Goal: Transaction & Acquisition: Book appointment/travel/reservation

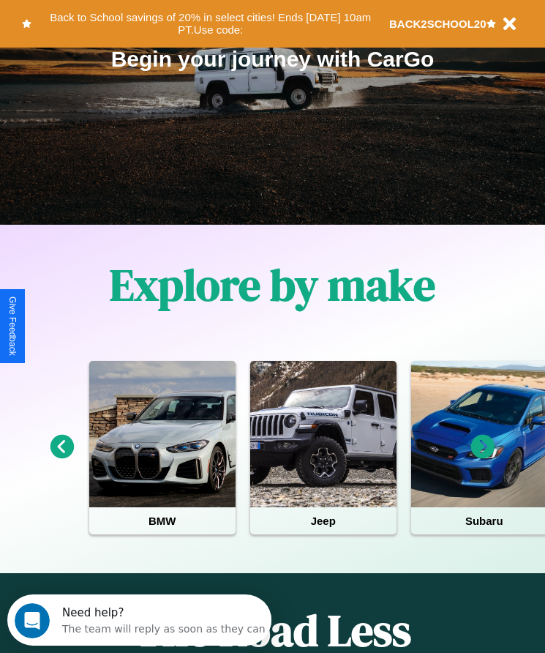
scroll to position [245, 0]
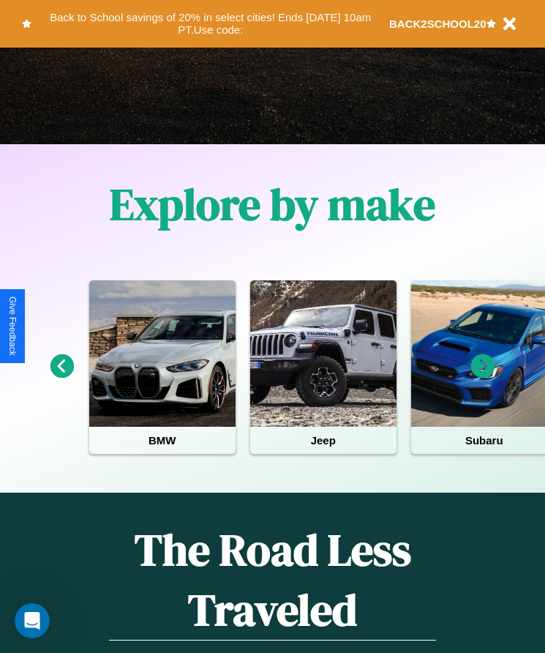
click at [483, 376] on icon at bounding box center [484, 366] width 24 height 24
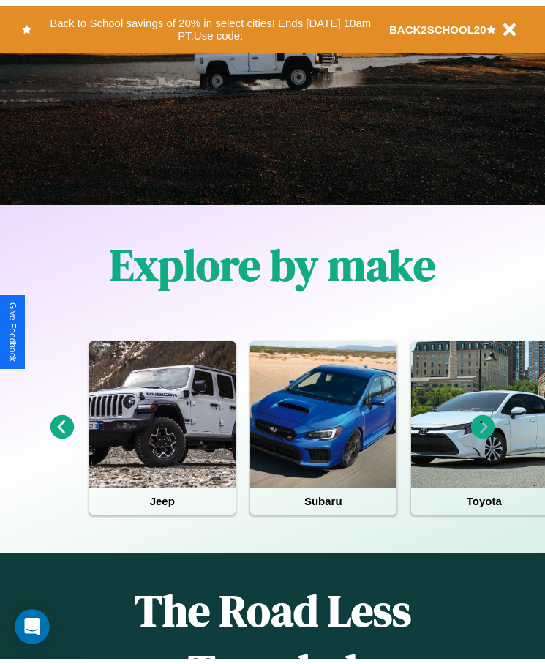
scroll to position [0, 0]
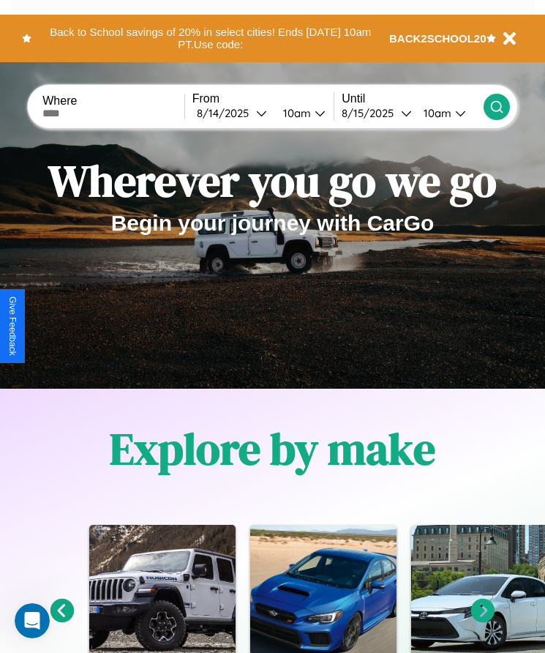
click at [115, 113] on input "text" at bounding box center [113, 114] width 142 height 12
type input "******"
click at [236, 113] on div "8 / 14 / 2025" at bounding box center [226, 113] width 59 height 14
select select "*"
select select "****"
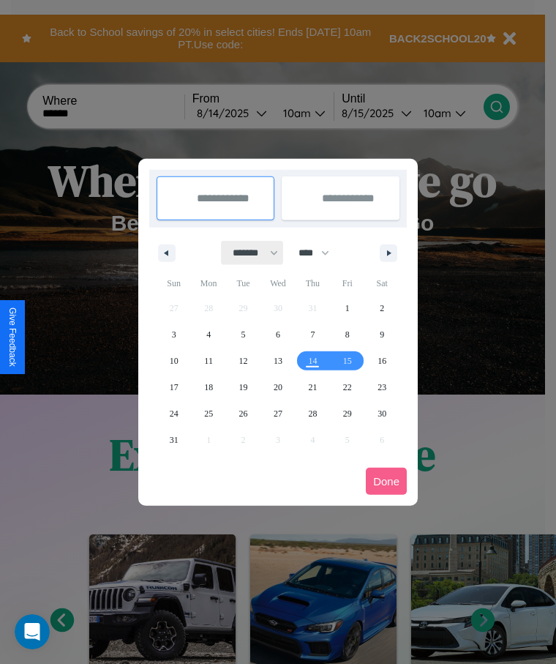
click at [249, 253] on select "******* ******** ***** ***** *** **** **** ****** ********* ******* ******** **…" at bounding box center [253, 253] width 62 height 24
select select "*"
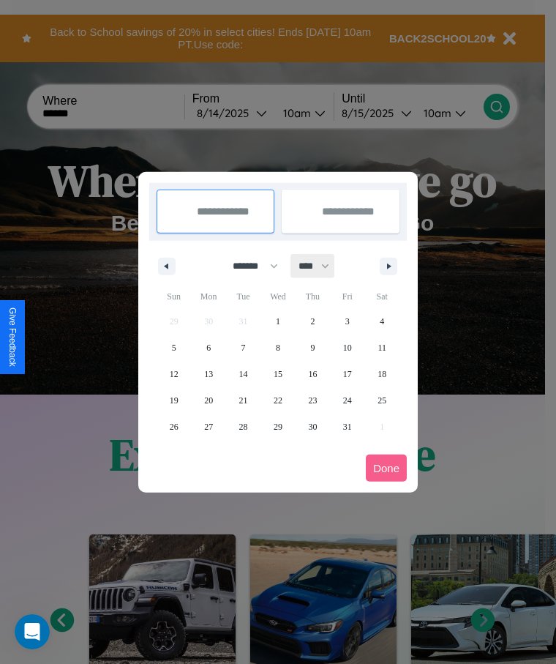
click at [321, 266] on select "**** **** **** **** **** **** **** **** **** **** **** **** **** **** **** ****…" at bounding box center [313, 266] width 44 height 24
select select "****"
click at [209, 347] on span "5" at bounding box center [208, 348] width 4 height 26
type input "**********"
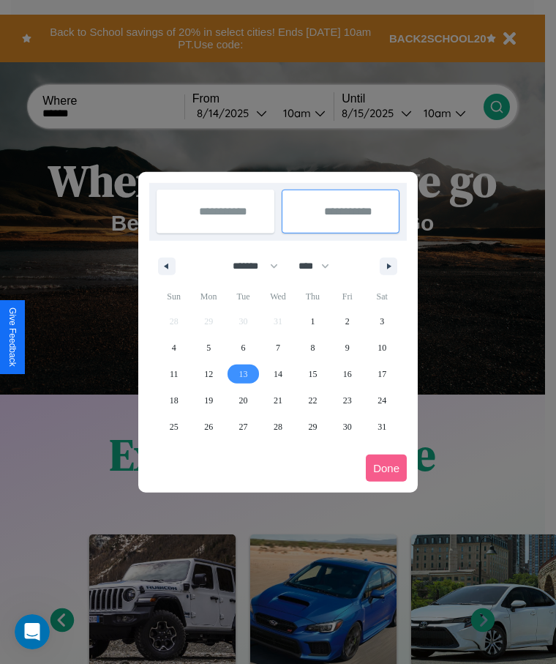
click at [243, 373] on span "13" at bounding box center [243, 374] width 9 height 26
type input "**********"
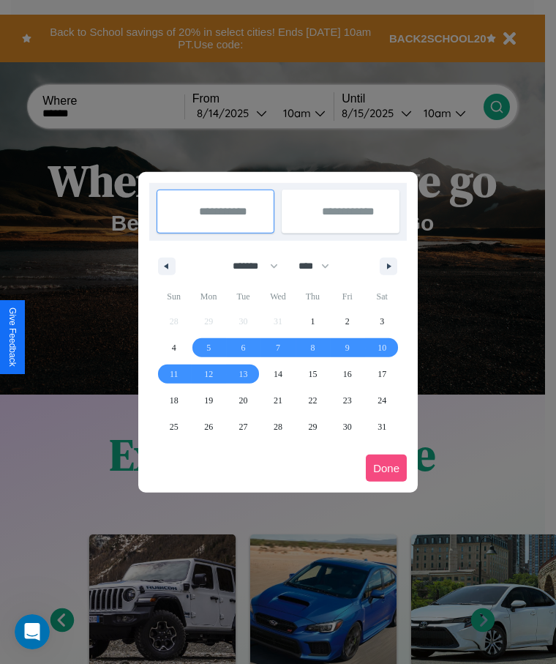
click at [387, 468] on button "Done" at bounding box center [386, 468] width 41 height 27
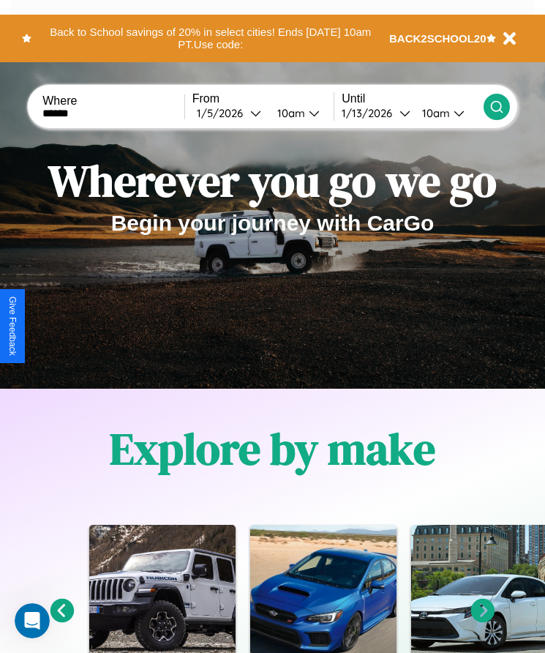
click at [294, 113] on div "10am" at bounding box center [289, 113] width 39 height 14
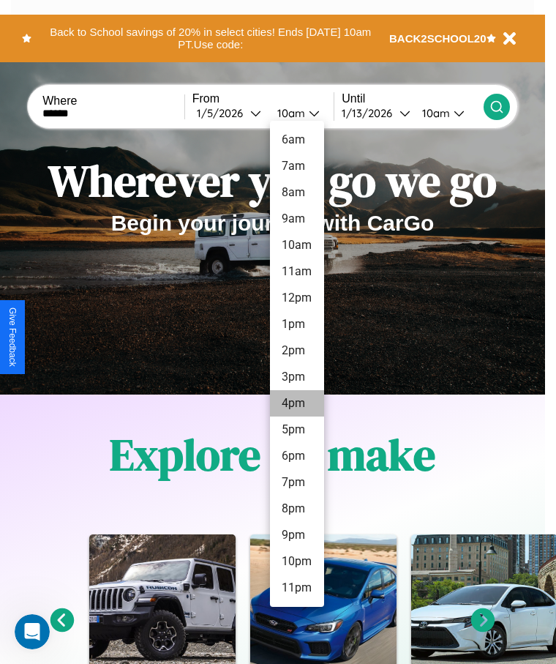
click at [297, 403] on li "4pm" at bounding box center [297, 403] width 54 height 26
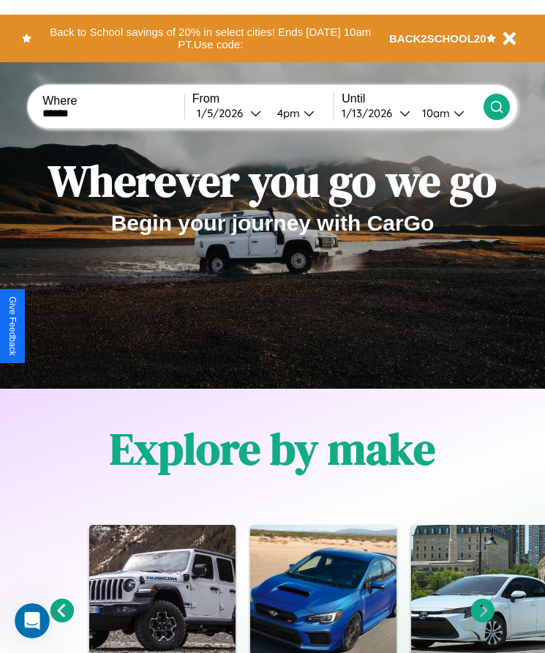
click at [496, 106] on icon at bounding box center [497, 107] width 15 height 15
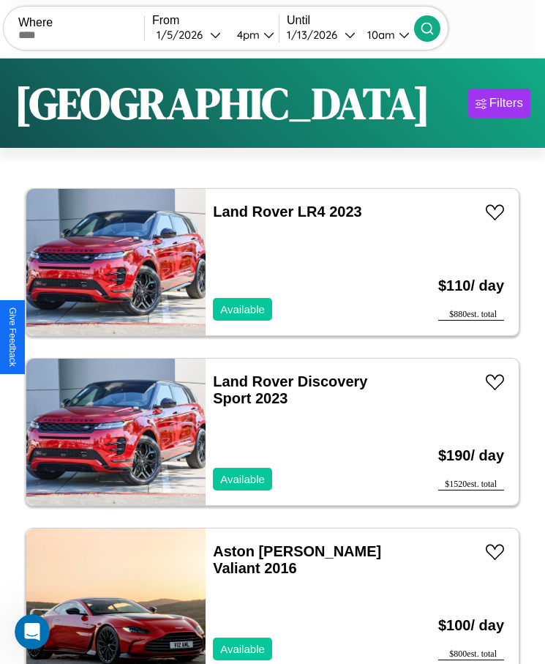
scroll to position [5786, 0]
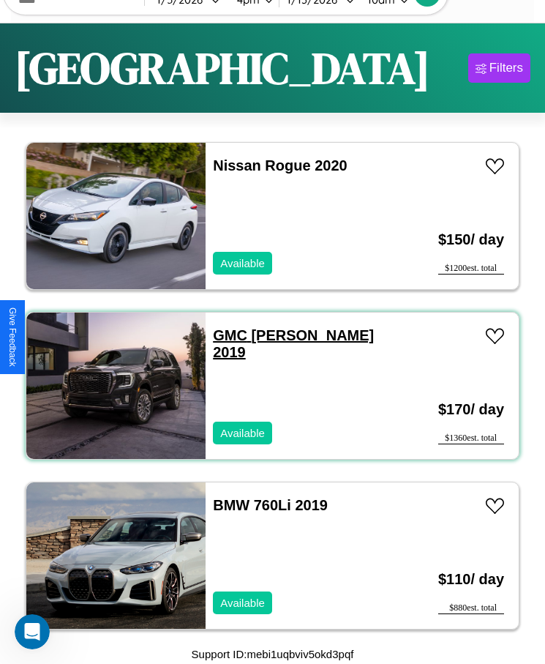
click at [226, 335] on link "GMC Caballero 2019" at bounding box center [293, 343] width 161 height 33
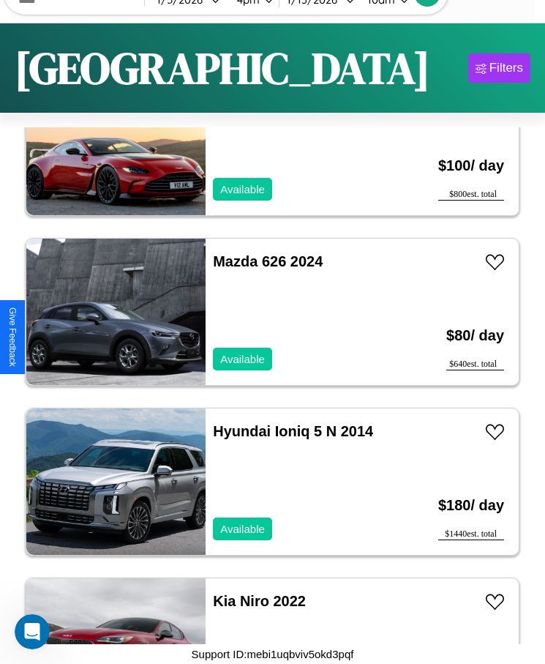
scroll to position [9183, 0]
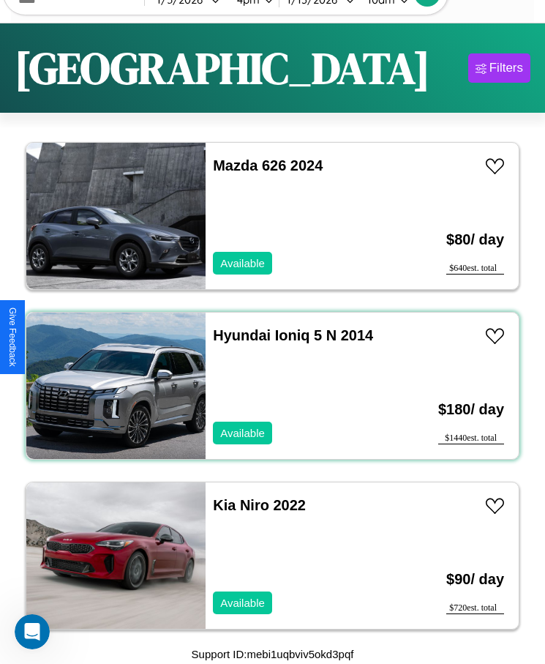
click at [267, 386] on div "Hyundai Ioniq 5 N 2014 Available" at bounding box center [303, 386] width 194 height 146
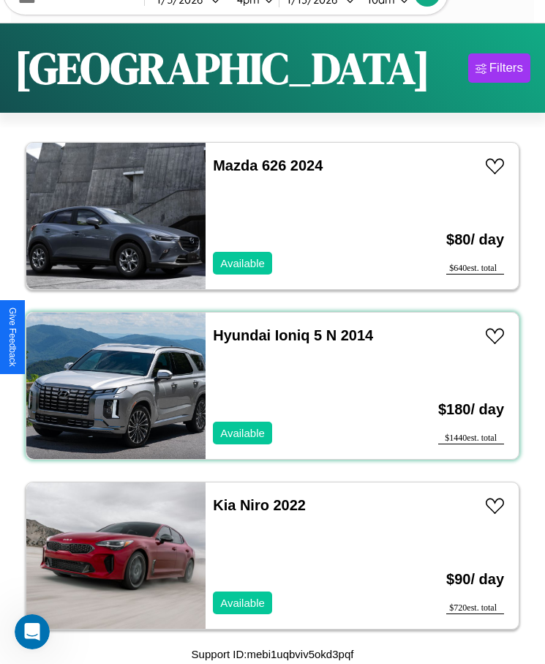
click at [267, 386] on div "Hyundai Ioniq 5 N 2014 Available" at bounding box center [303, 386] width 194 height 146
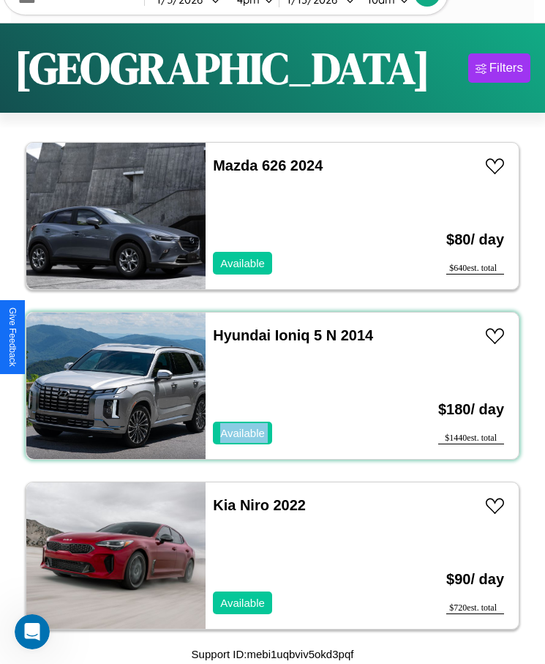
click at [267, 386] on div "Hyundai Ioniq 5 N 2014 Available" at bounding box center [303, 386] width 194 height 146
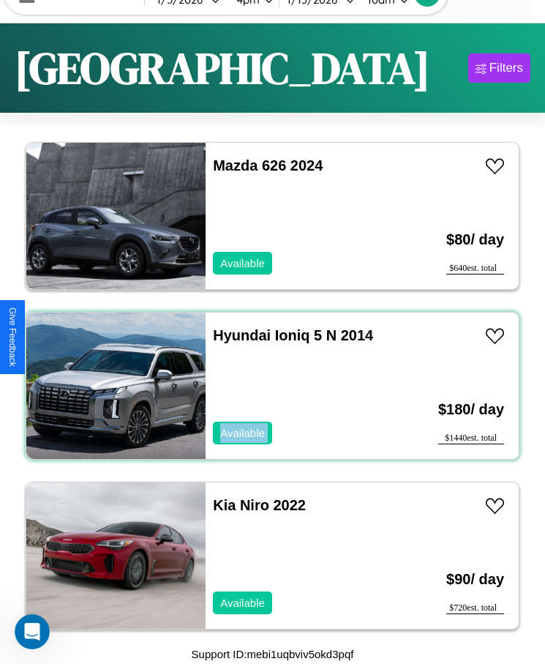
click at [267, 386] on div "Hyundai Ioniq 5 N 2014 Available" at bounding box center [303, 386] width 194 height 146
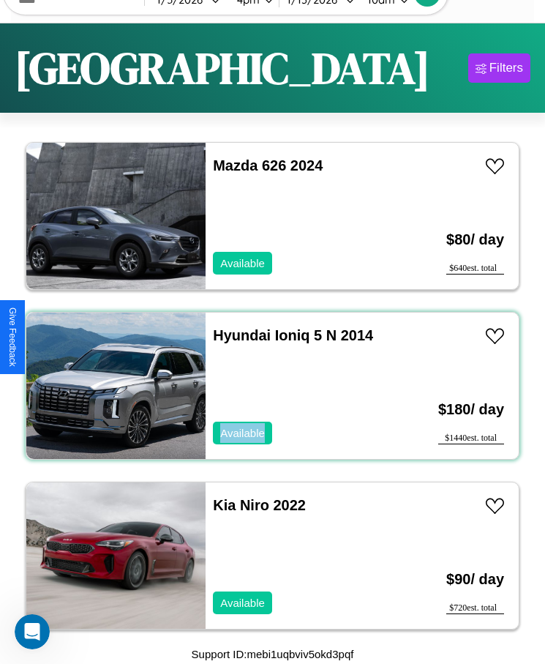
click at [267, 386] on div "Hyundai Ioniq 5 N 2014 Available" at bounding box center [303, 386] width 194 height 146
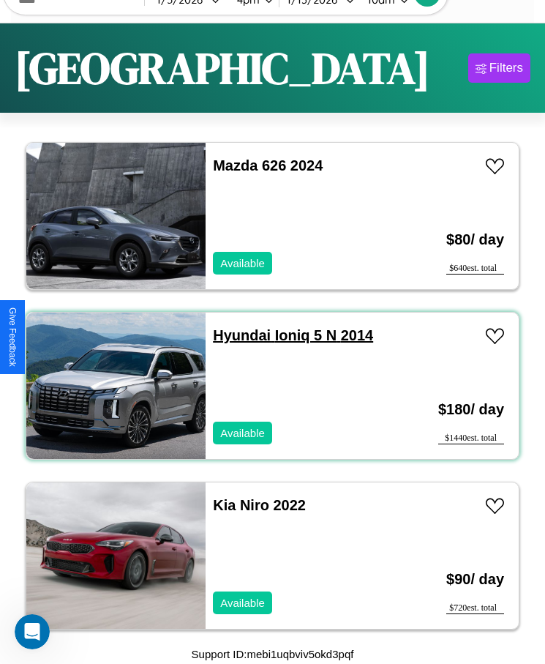
click at [237, 335] on link "Hyundai Ioniq 5 N 2014" at bounding box center [293, 335] width 160 height 16
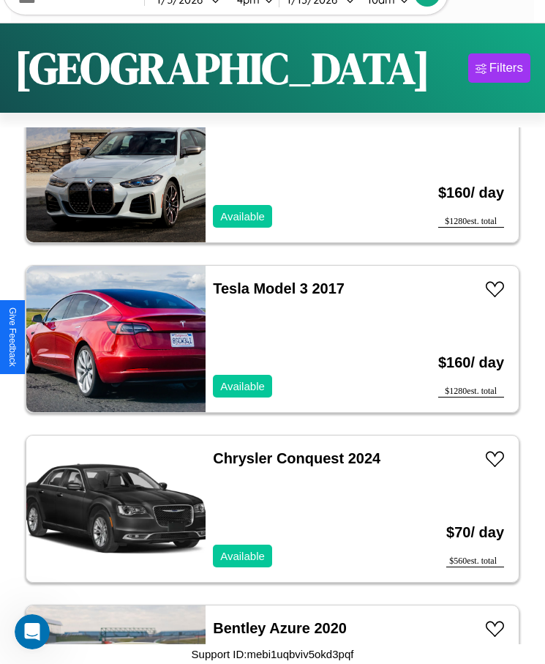
scroll to position [1879, 0]
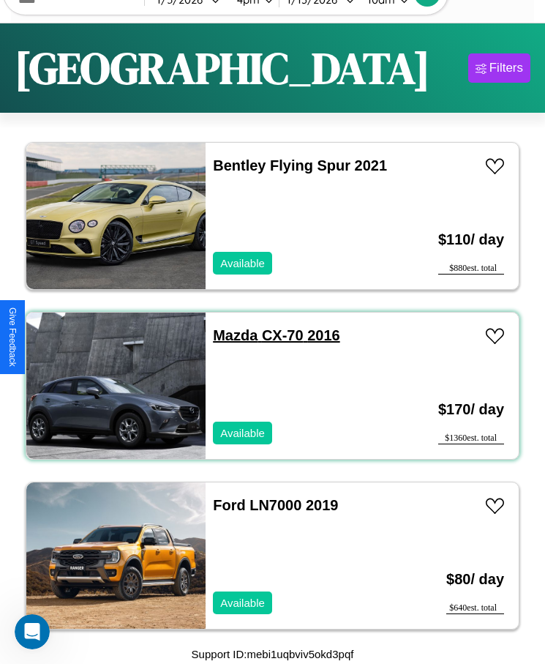
click at [231, 335] on link "Mazda CX-70 2016" at bounding box center [276, 335] width 127 height 16
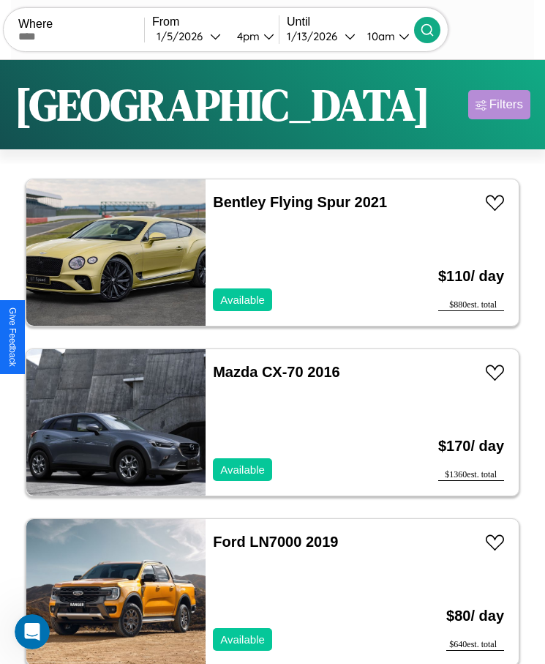
click at [499, 105] on div "Filters" at bounding box center [507, 104] width 34 height 15
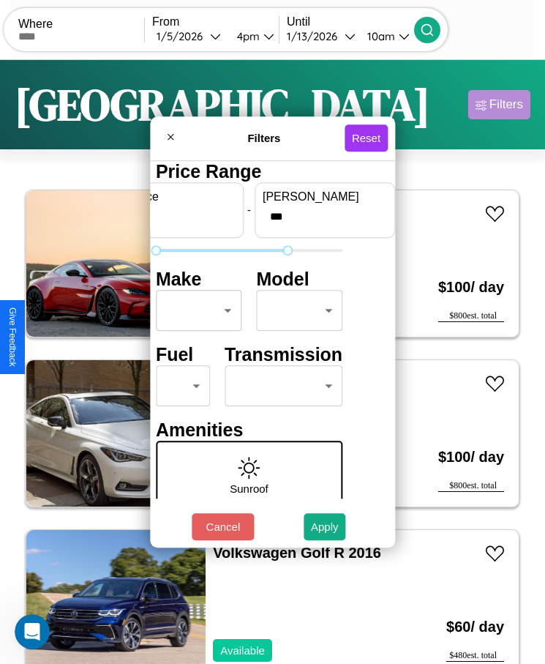
type input "***"
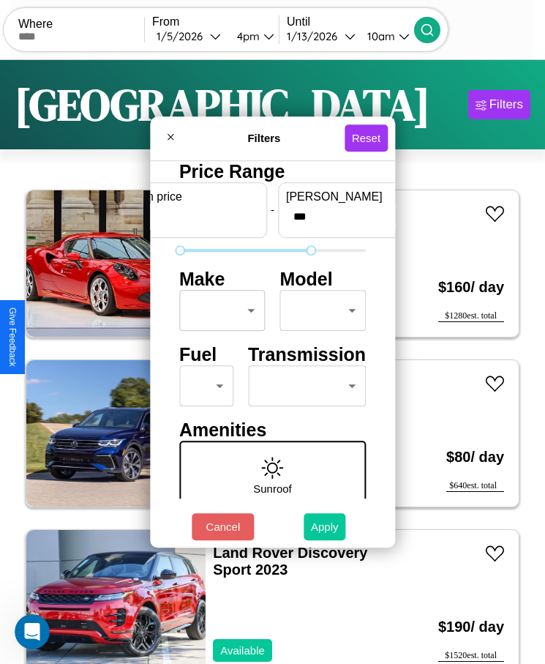
type input "*"
click at [325, 526] on button "Apply" at bounding box center [325, 526] width 42 height 27
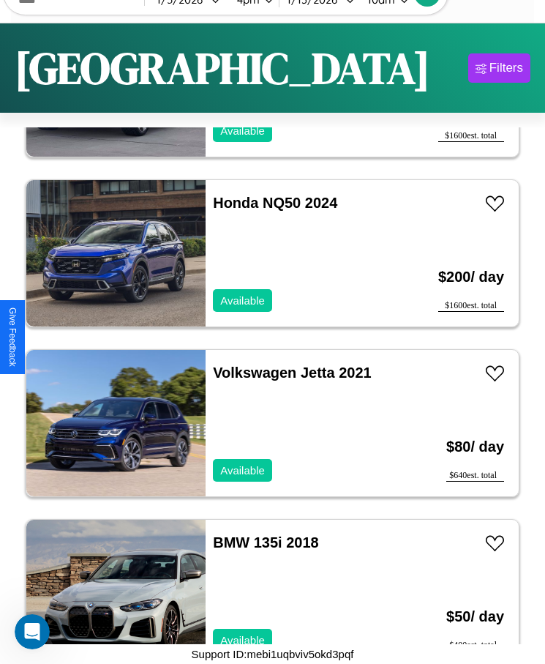
scroll to position [17, 0]
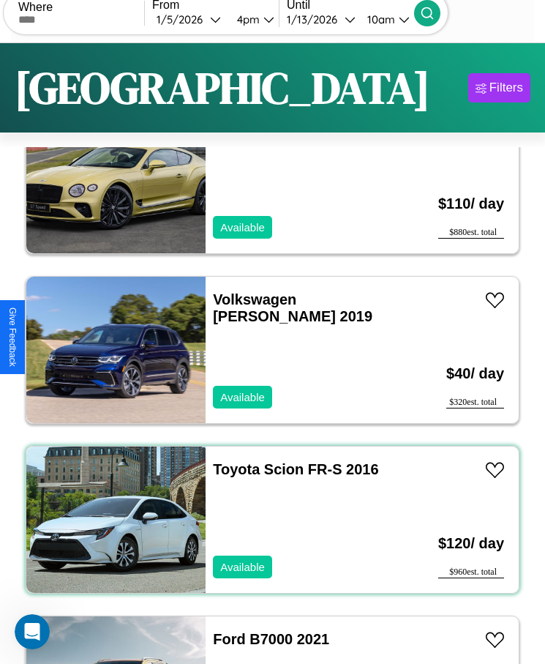
click at [267, 520] on div "Toyota Scion FR-S 2016 Available" at bounding box center [303, 520] width 194 height 146
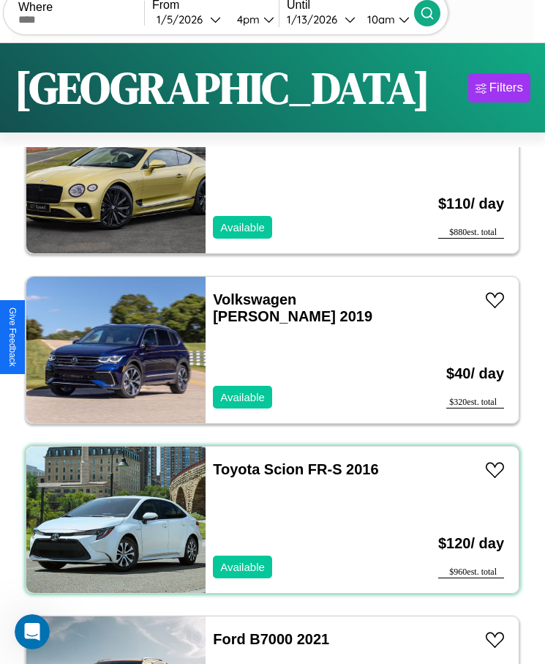
click at [267, 520] on div "Toyota Scion FR-S 2016 Available" at bounding box center [303, 520] width 194 height 146
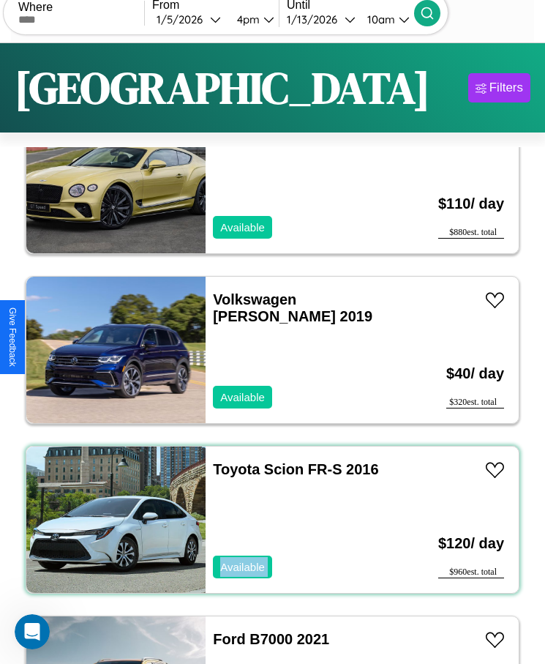
click at [267, 520] on div "Toyota Scion FR-S 2016 Available" at bounding box center [303, 520] width 194 height 146
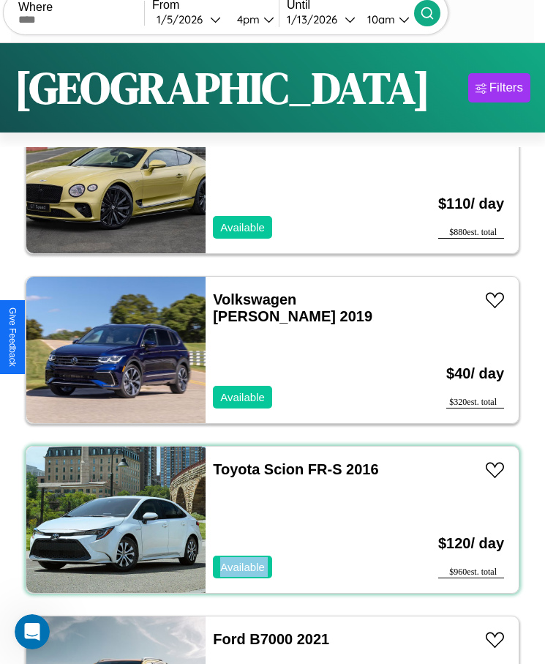
click at [267, 520] on div "Toyota Scion FR-S 2016 Available" at bounding box center [303, 520] width 194 height 146
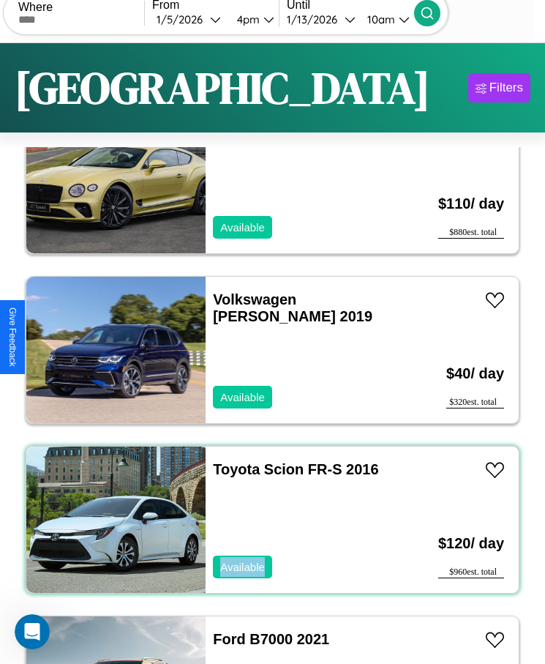
click at [267, 520] on div "Toyota Scion FR-S 2016 Available" at bounding box center [303, 520] width 194 height 146
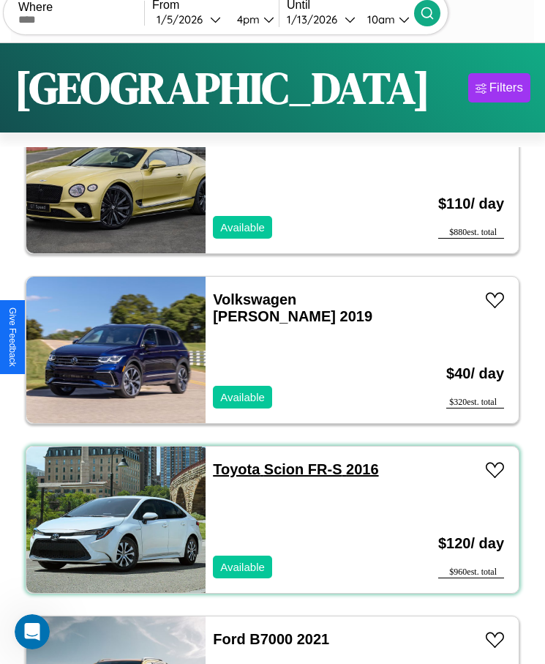
click at [232, 469] on link "Toyota Scion FR-S 2016" at bounding box center [295, 469] width 165 height 16
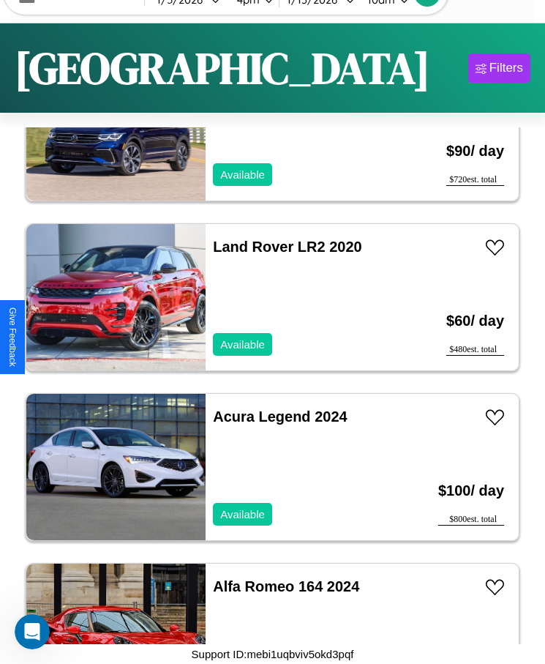
scroll to position [20055, 0]
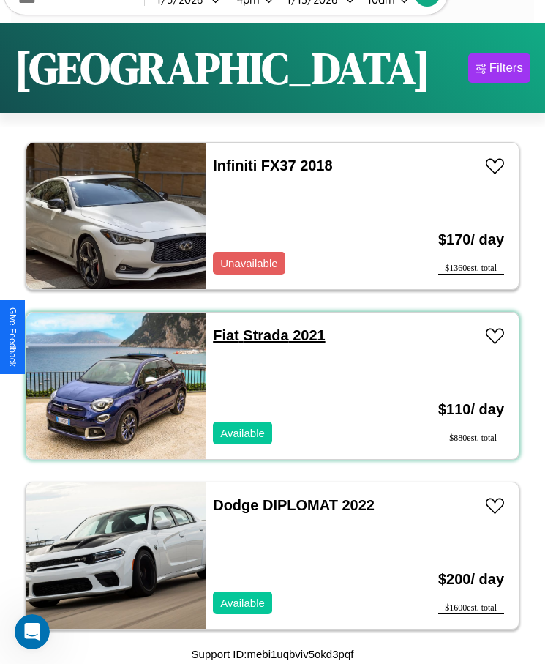
click at [221, 335] on link "Fiat Strada 2021" at bounding box center [269, 335] width 112 height 16
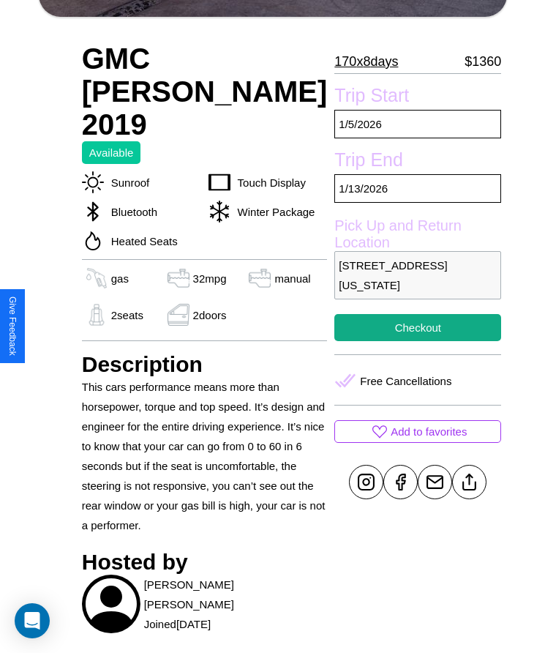
scroll to position [414, 0]
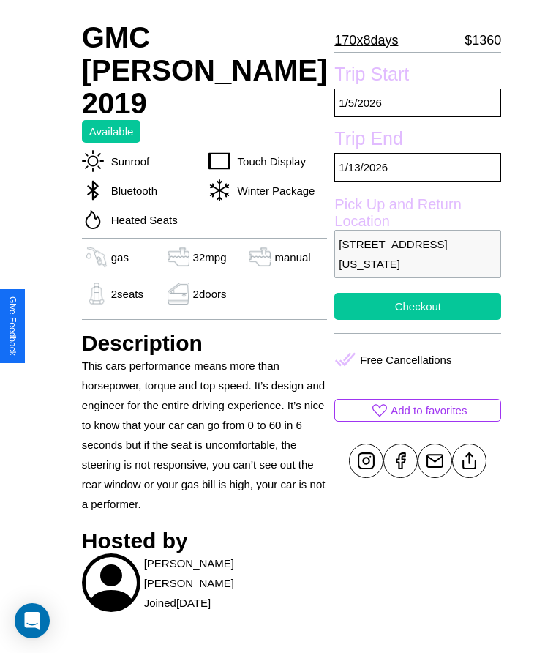
click at [373, 320] on button "Checkout" at bounding box center [418, 306] width 167 height 27
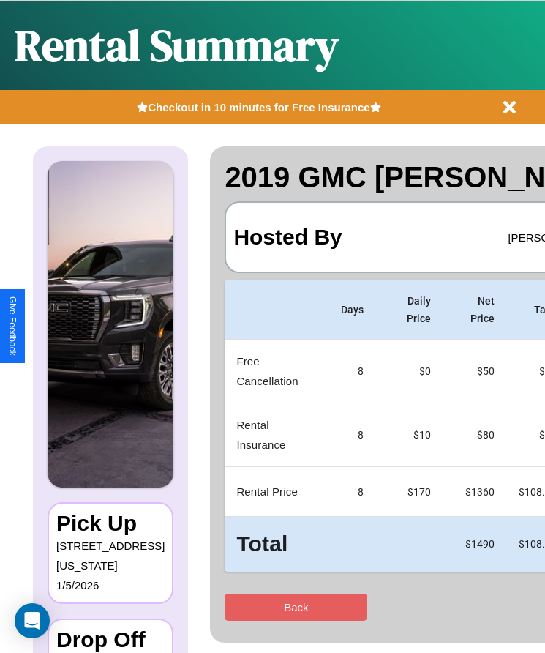
scroll to position [0, 108]
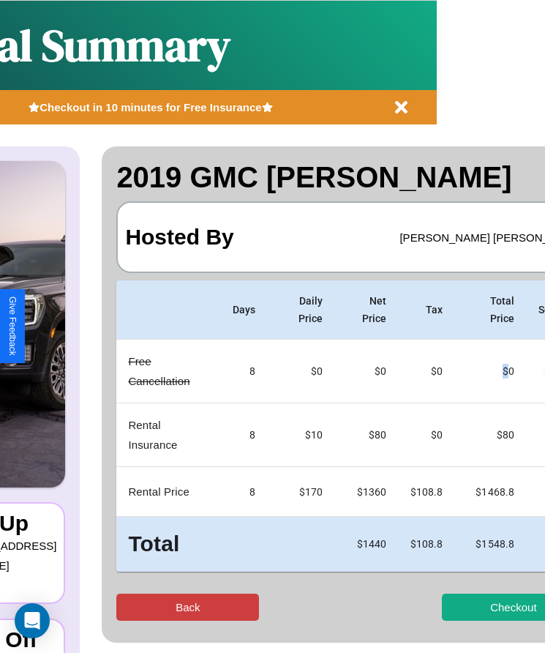
click at [152, 607] on button "Back" at bounding box center [187, 607] width 143 height 27
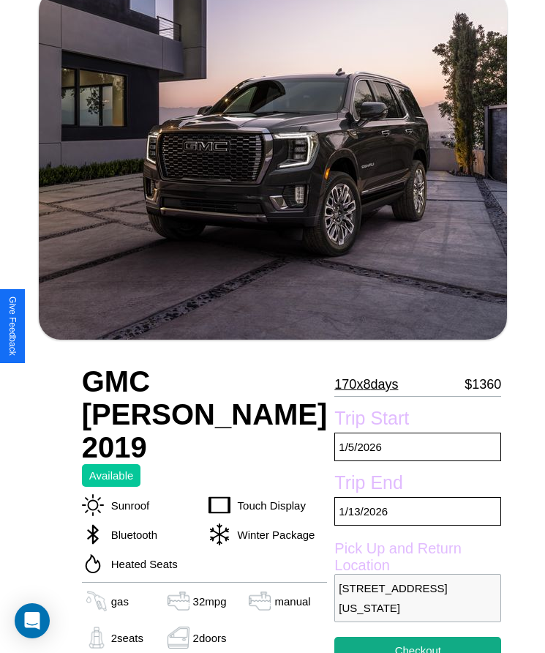
scroll to position [128, 0]
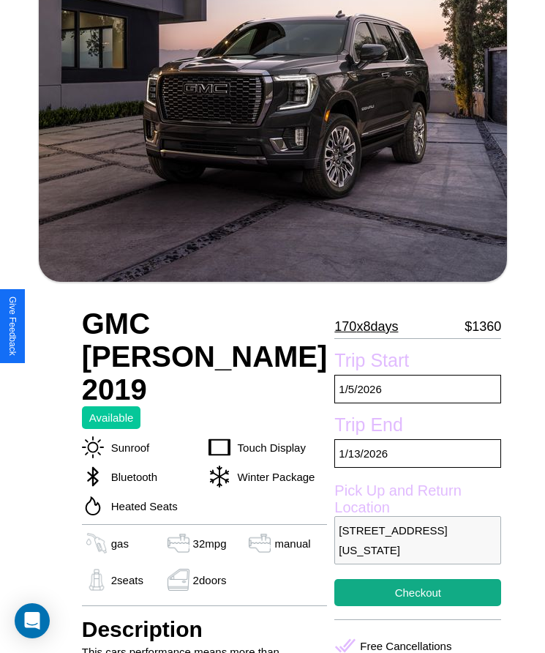
click at [335, 327] on p "170 x 8 days" at bounding box center [367, 326] width 64 height 23
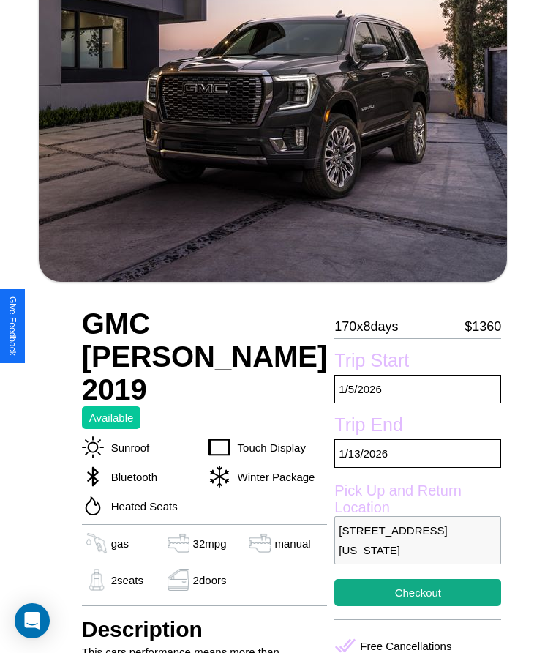
click at [335, 327] on p "170 x 8 days" at bounding box center [367, 326] width 64 height 23
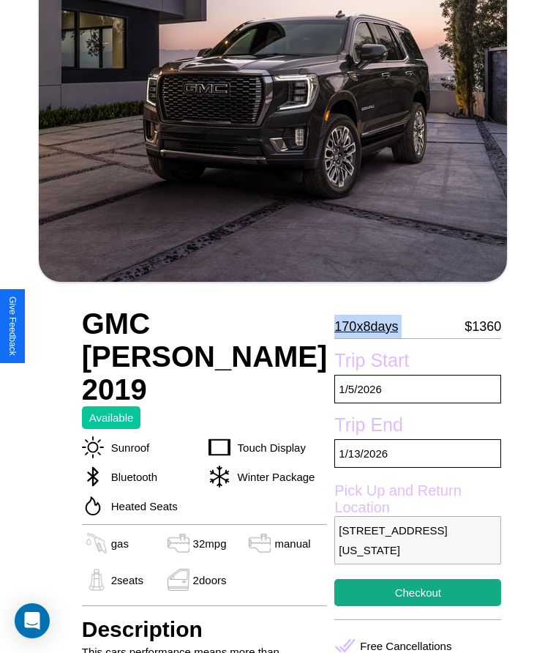
click at [335, 327] on p "170 x 8 days" at bounding box center [367, 326] width 64 height 23
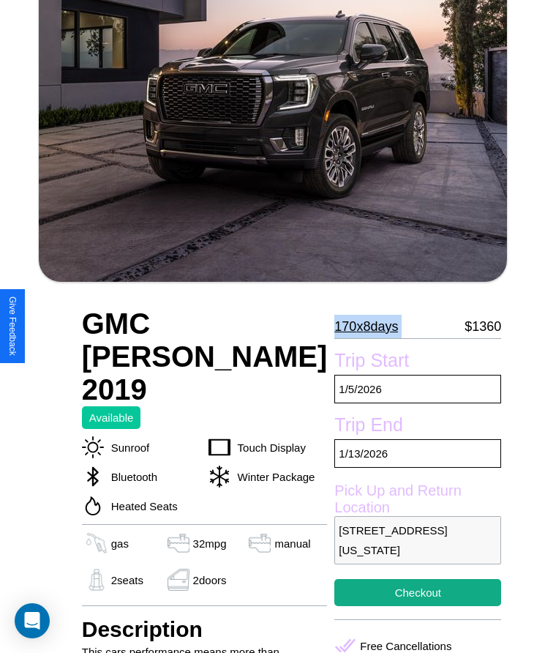
click at [335, 327] on p "170 x 8 days" at bounding box center [367, 326] width 64 height 23
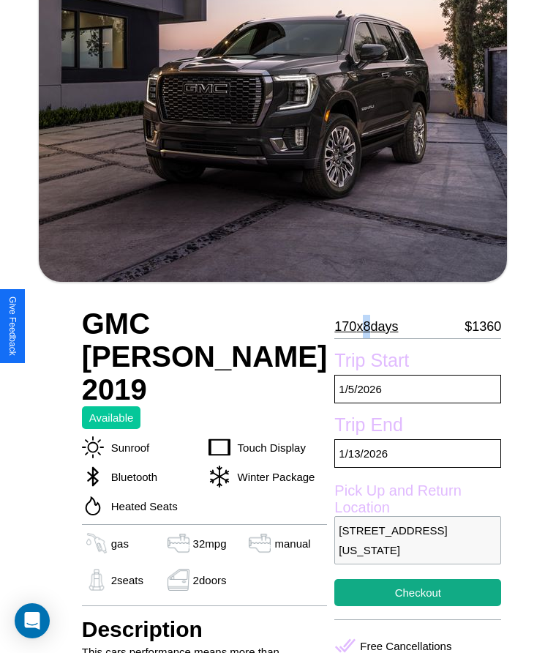
click at [335, 327] on p "170 x 8 days" at bounding box center [367, 326] width 64 height 23
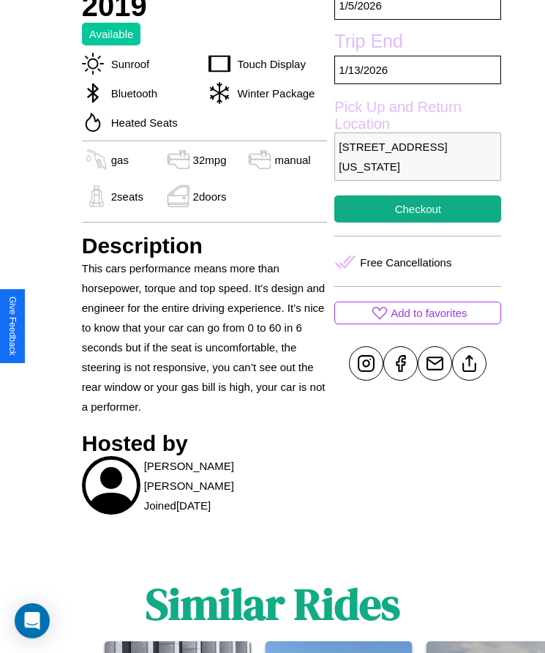
scroll to position [518, 0]
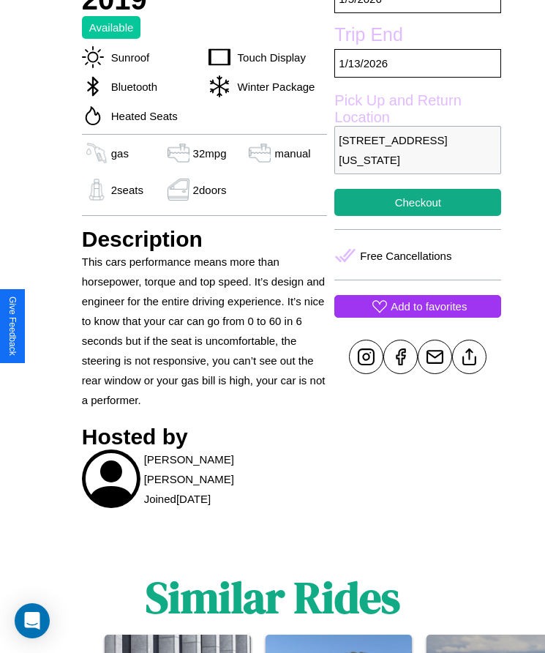
click at [391, 316] on p "Add to favorites" at bounding box center [429, 307] width 76 height 20
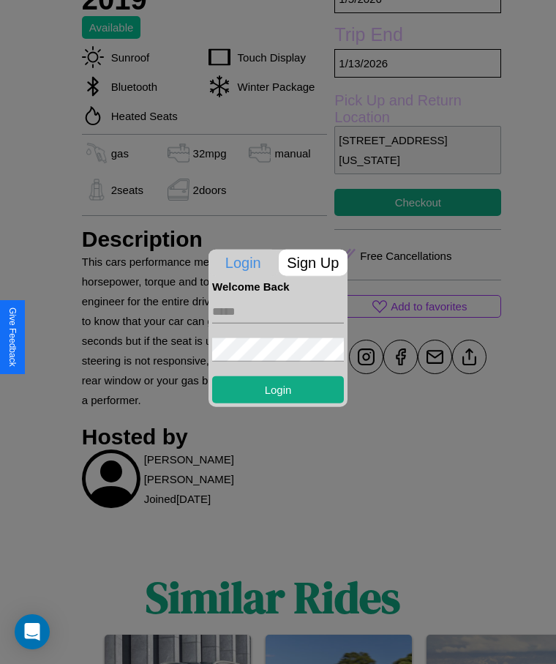
click at [313, 262] on p "Sign Up" at bounding box center [314, 262] width 70 height 26
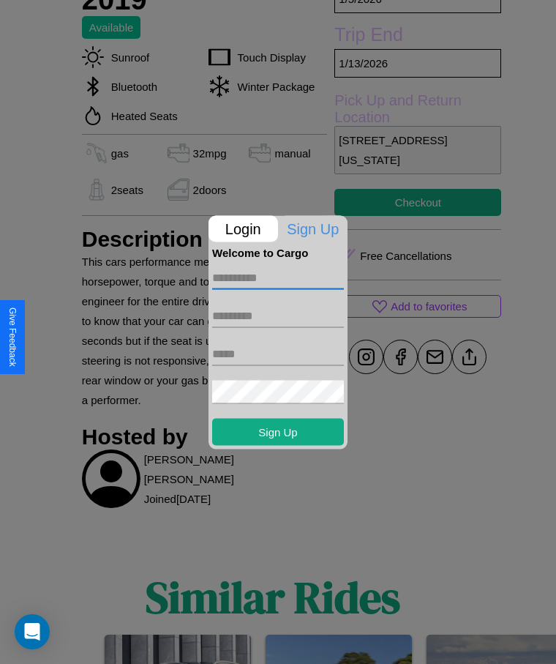
click at [278, 277] on input "text" at bounding box center [278, 277] width 132 height 23
type input "*****"
click at [278, 316] on input "text" at bounding box center [278, 315] width 132 height 23
type input "*****"
click at [278, 354] on input "text" at bounding box center [278, 353] width 132 height 23
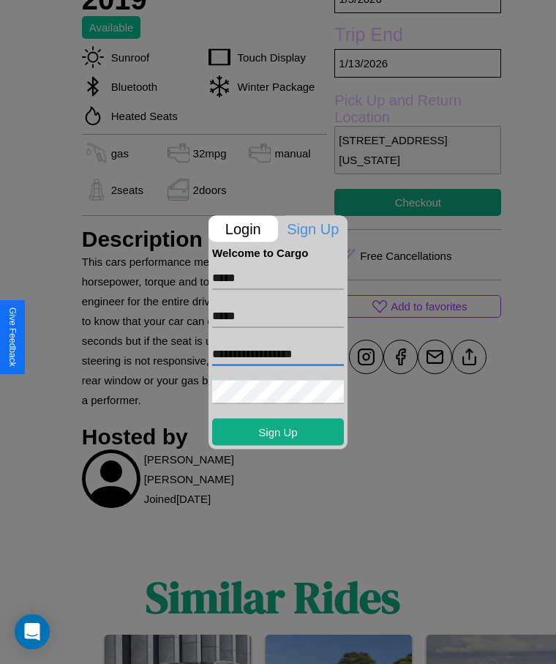
type input "**********"
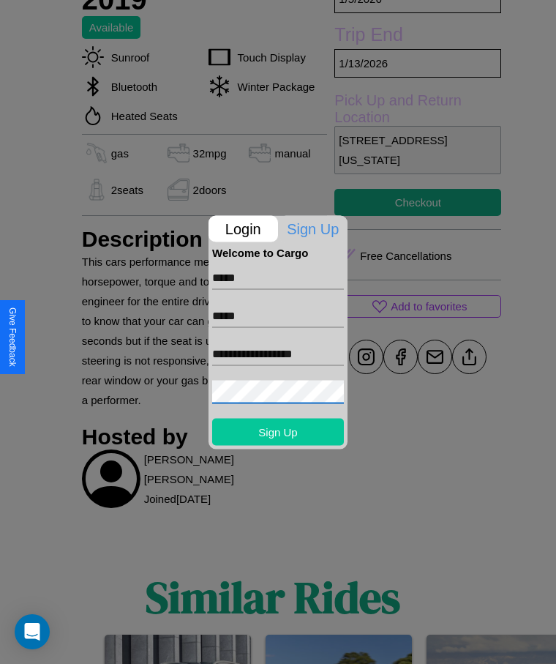
click at [278, 431] on button "Sign Up" at bounding box center [278, 431] width 132 height 27
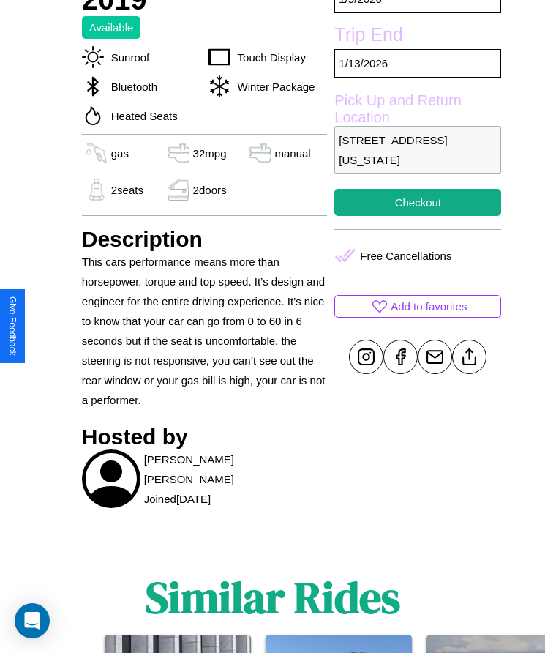
scroll to position [569, 0]
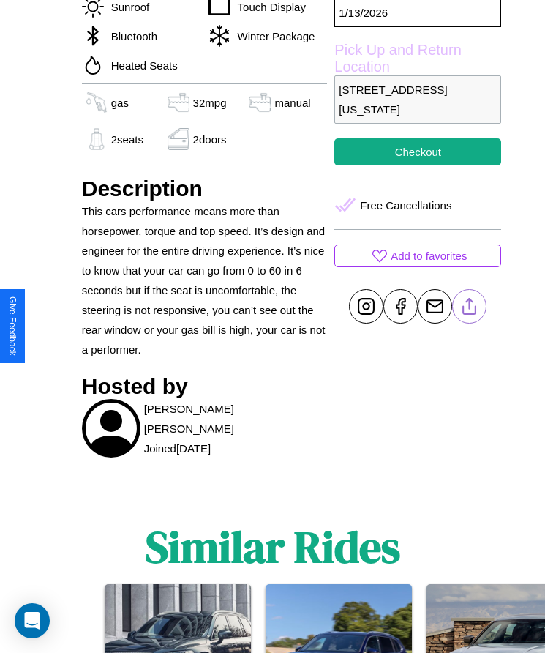
click at [470, 309] on line at bounding box center [470, 304] width 0 height 10
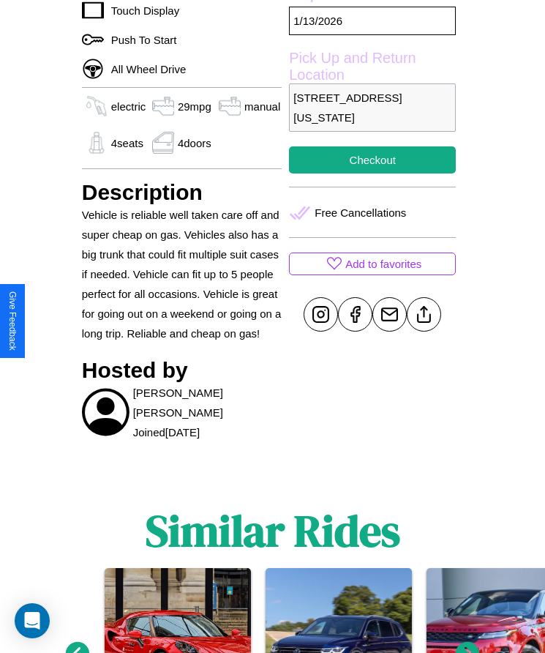
scroll to position [584, 0]
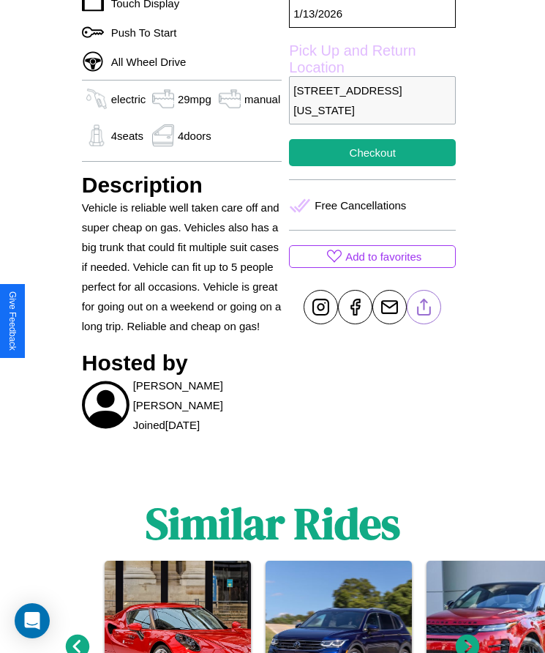
click at [425, 310] on line at bounding box center [425, 304] width 0 height 10
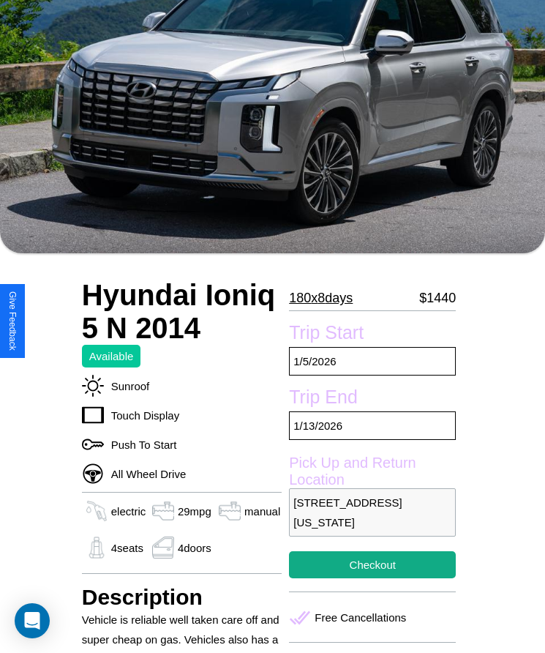
scroll to position [157, 0]
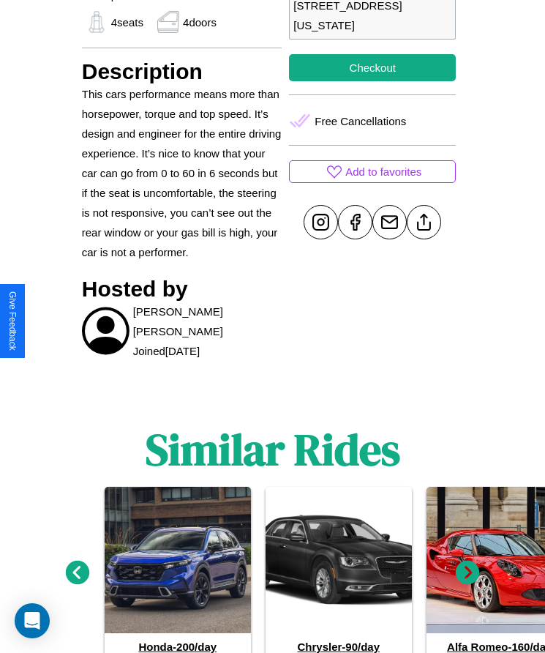
scroll to position [708, 0]
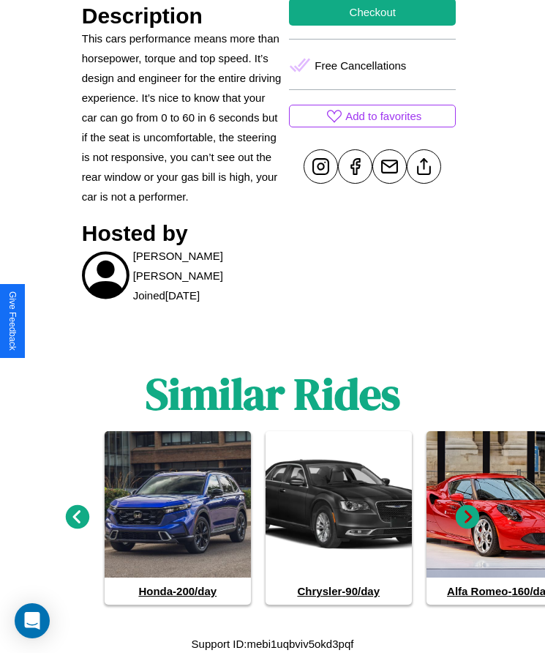
click at [468, 517] on icon at bounding box center [468, 517] width 24 height 24
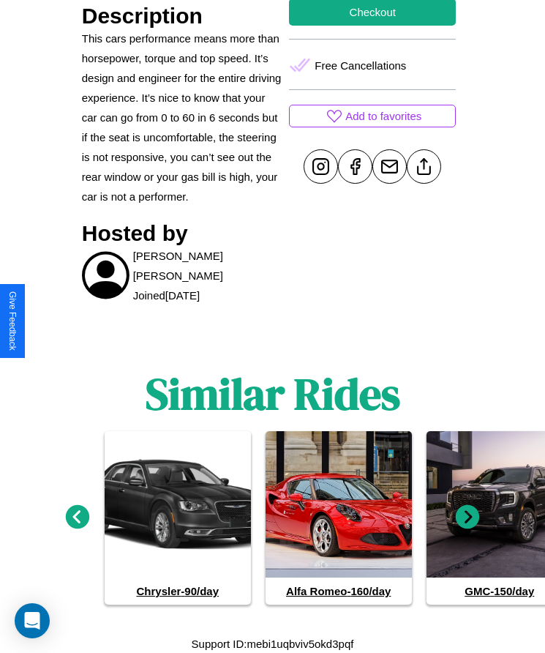
click at [468, 517] on icon at bounding box center [468, 517] width 24 height 24
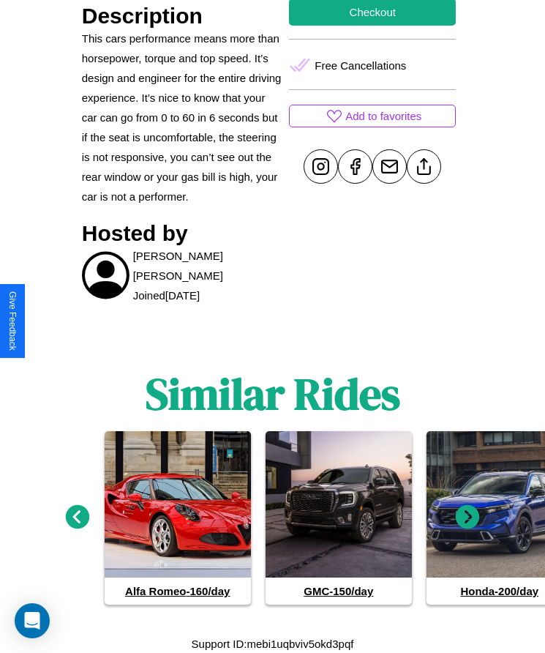
click at [77, 517] on icon at bounding box center [78, 517] width 24 height 24
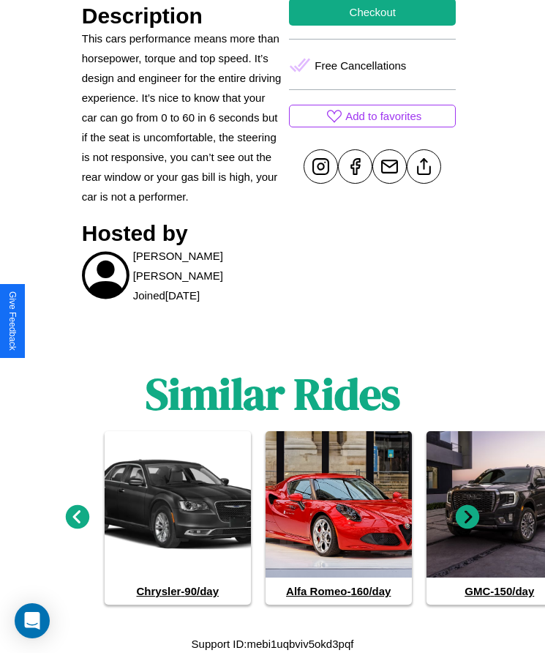
click at [468, 517] on icon at bounding box center [468, 517] width 24 height 24
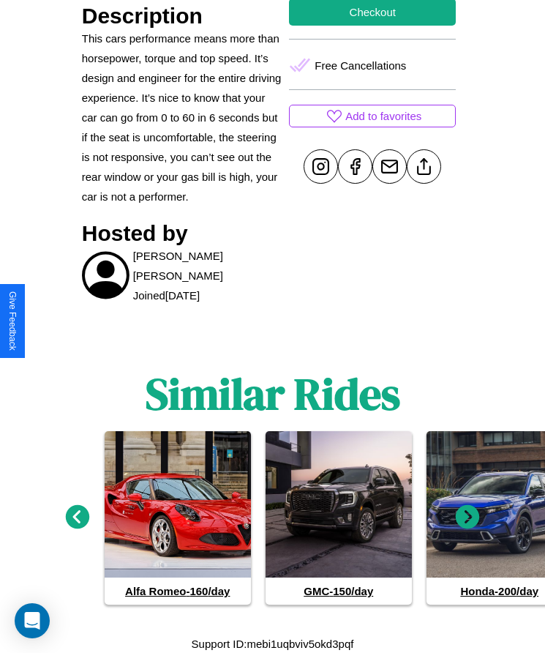
click at [468, 517] on icon at bounding box center [468, 517] width 24 height 24
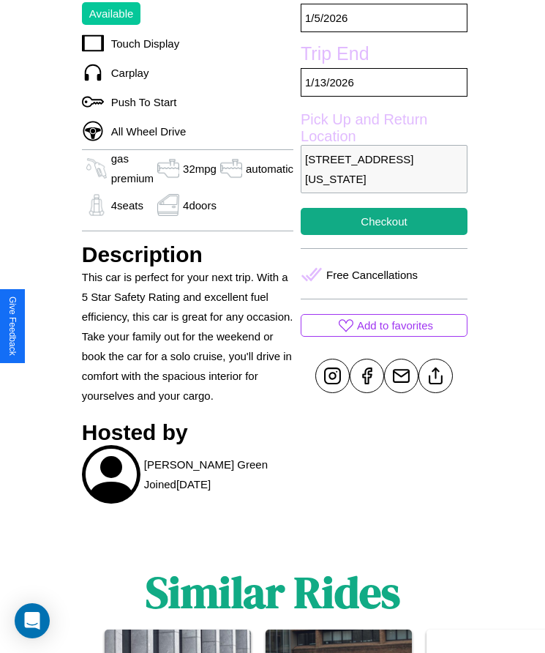
scroll to position [525, 0]
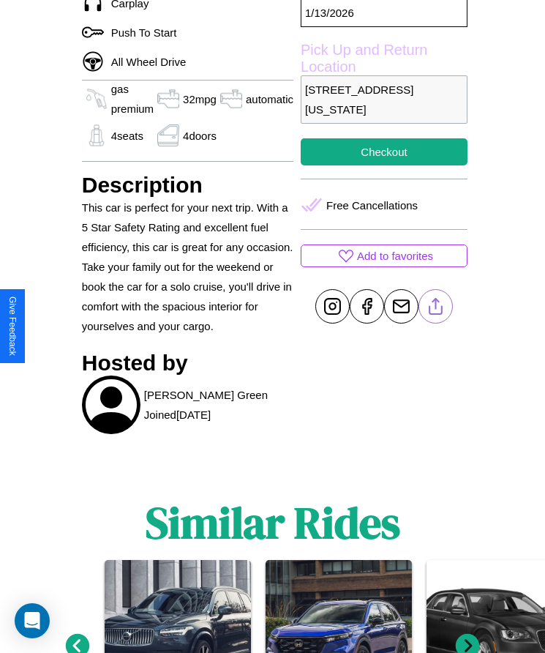
click at [436, 310] on line at bounding box center [436, 304] width 0 height 10
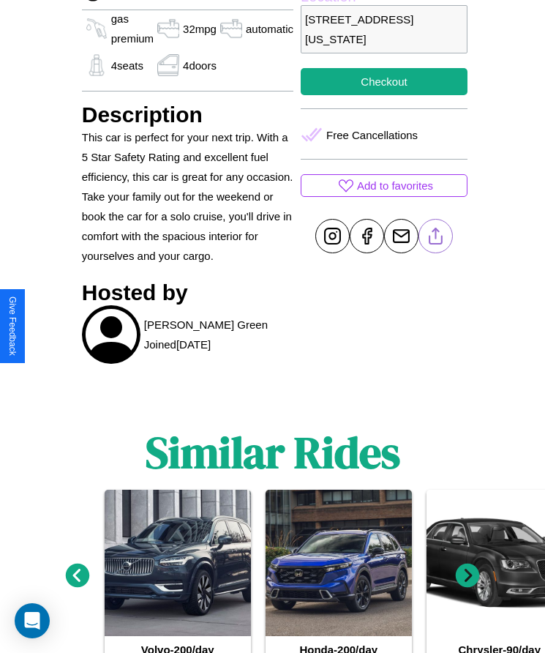
scroll to position [655, 0]
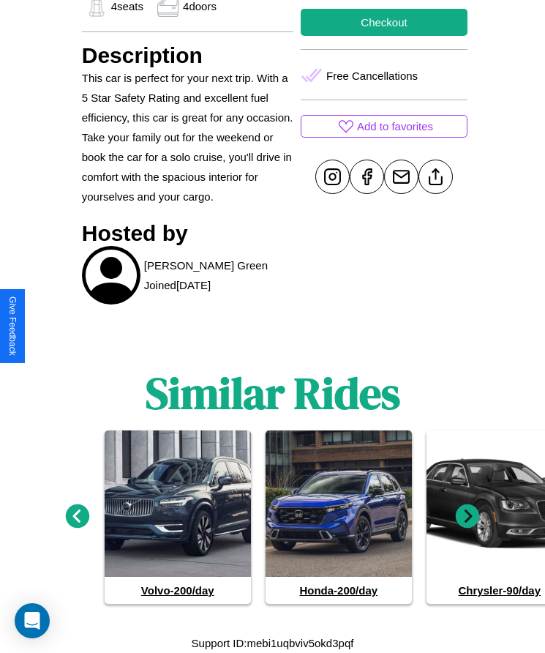
click at [468, 517] on icon at bounding box center [468, 516] width 24 height 24
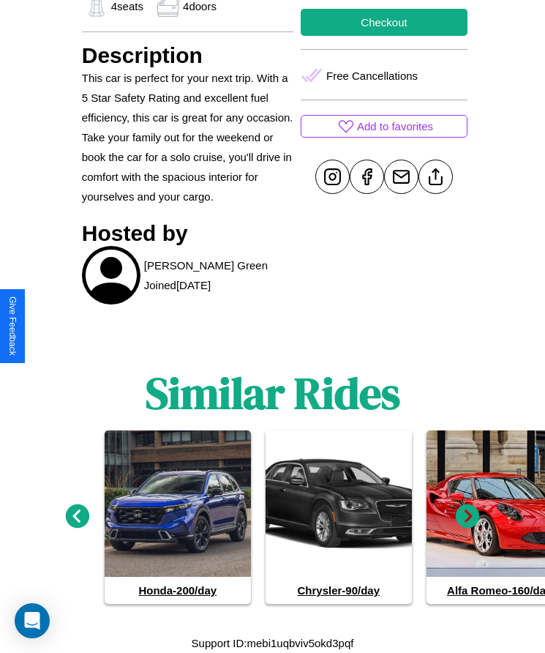
click at [468, 517] on icon at bounding box center [468, 516] width 24 height 24
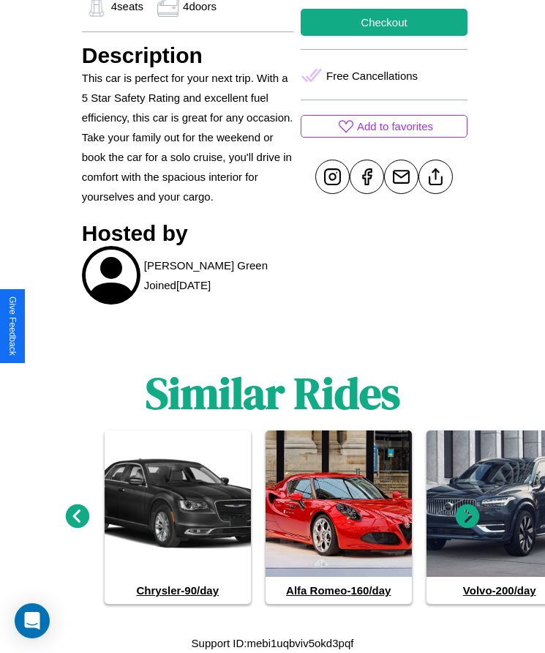
click at [77, 517] on icon at bounding box center [78, 516] width 24 height 24
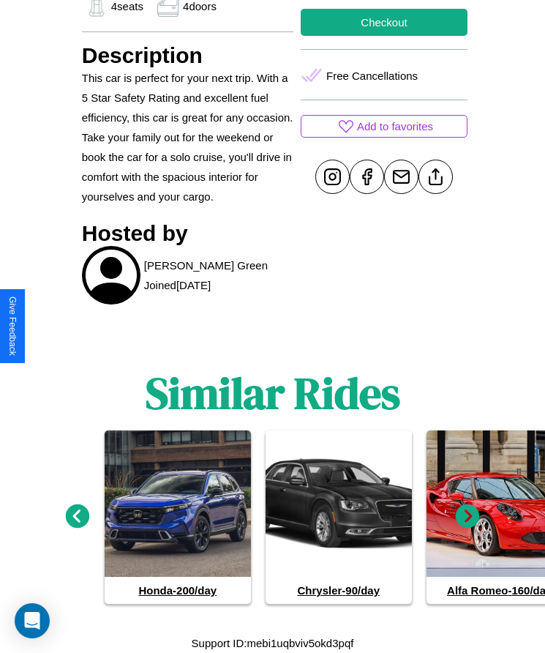
click at [468, 517] on icon at bounding box center [468, 516] width 24 height 24
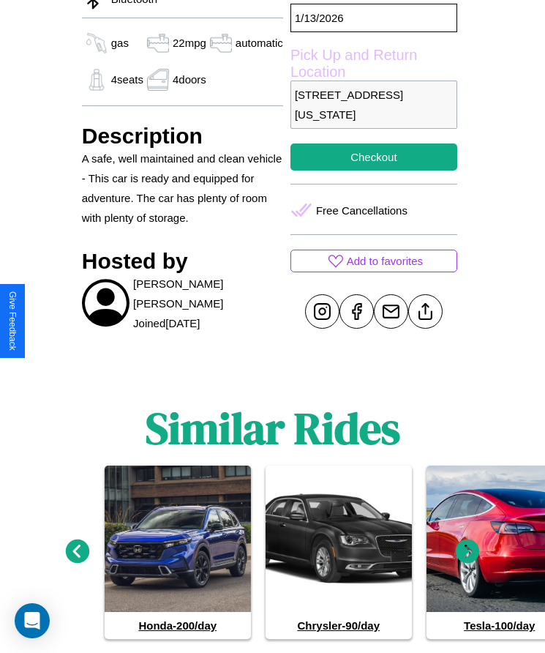
scroll to position [570, 0]
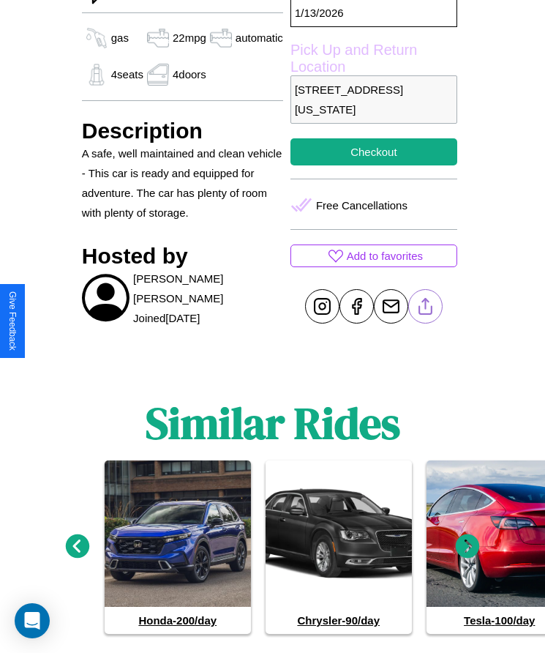
click at [425, 309] on line at bounding box center [425, 304] width 0 height 10
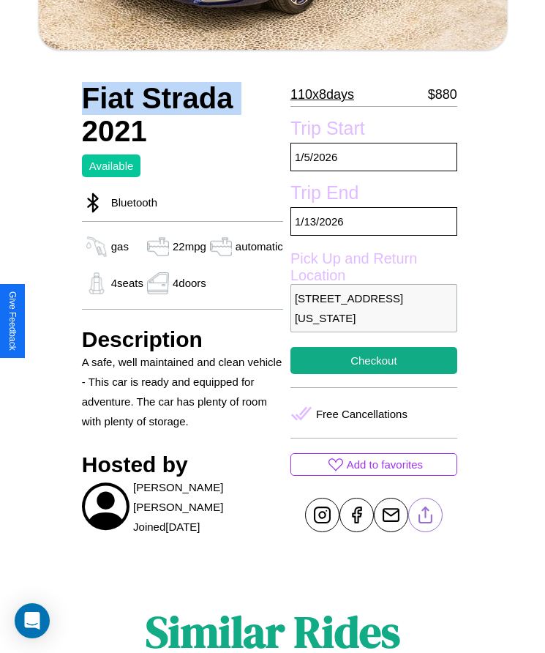
scroll to position [415, 0]
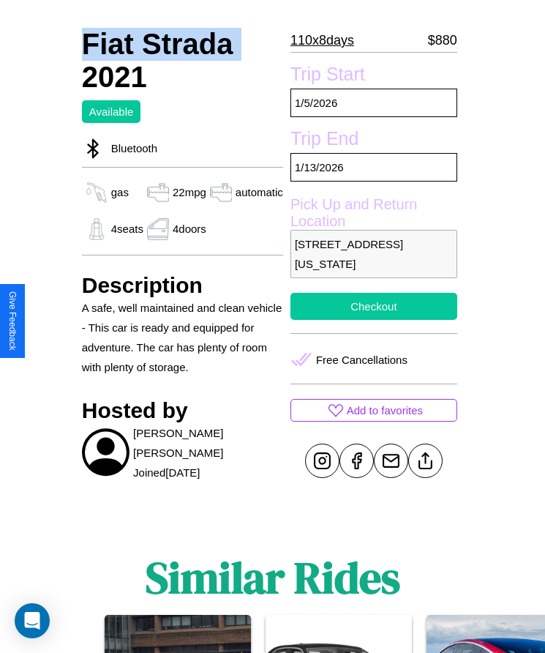
click at [373, 320] on button "Checkout" at bounding box center [374, 306] width 167 height 27
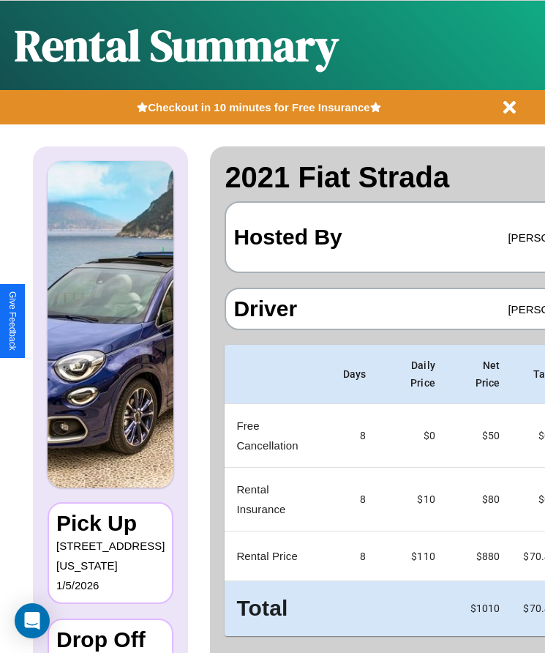
scroll to position [0, 108]
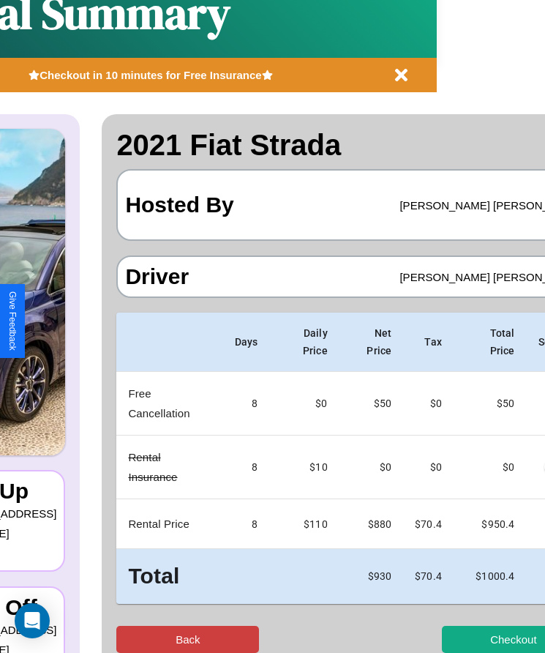
click at [152, 639] on button "Back" at bounding box center [187, 639] width 143 height 27
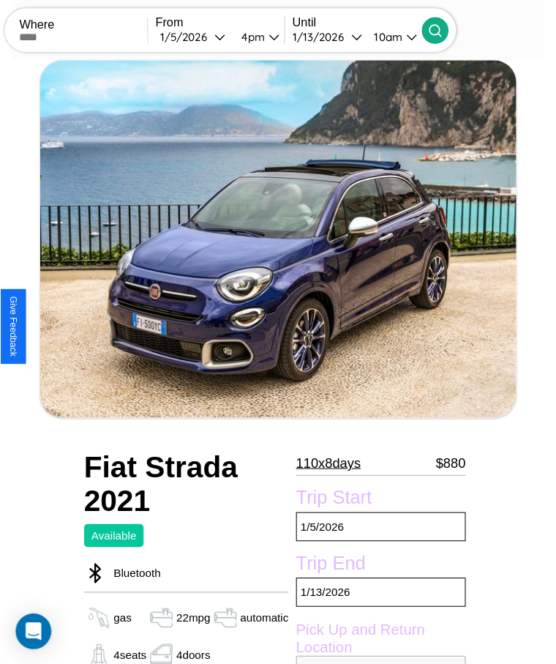
scroll to position [192, 0]
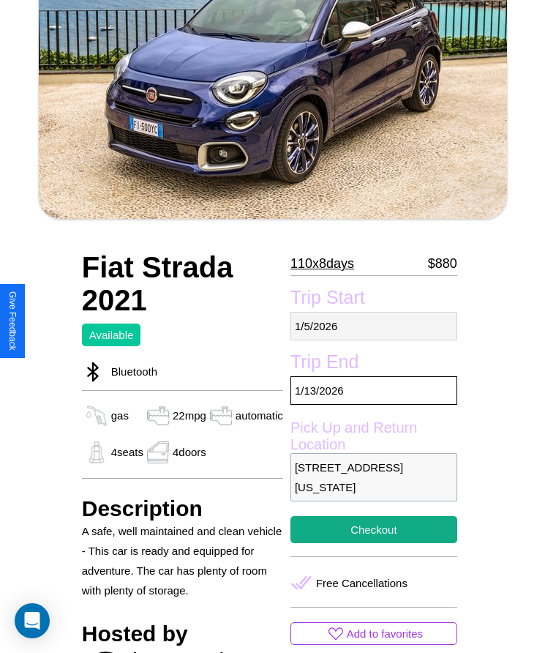
click at [373, 326] on p "[DATE]" at bounding box center [374, 326] width 167 height 29
select select "*"
select select "****"
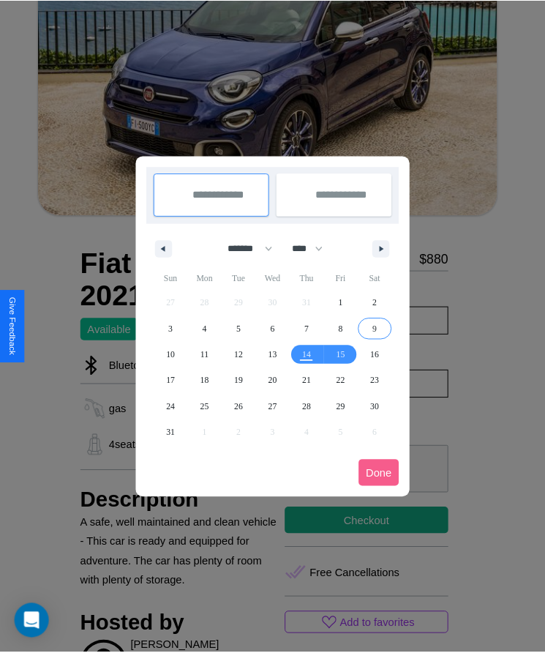
scroll to position [0, 0]
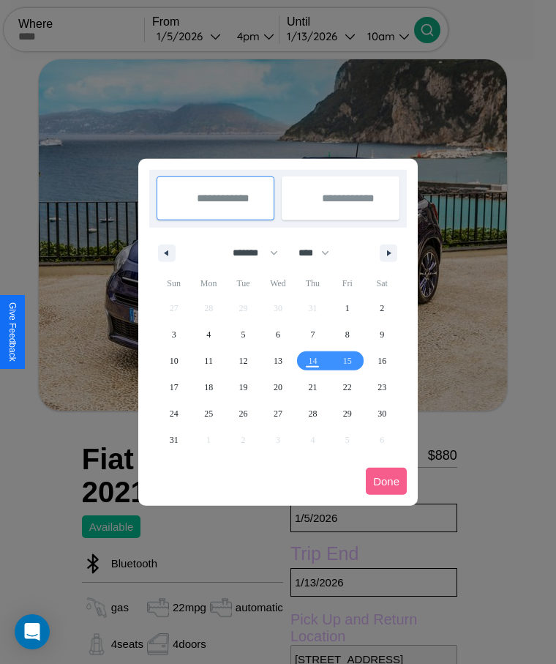
click at [209, 36] on div at bounding box center [278, 332] width 556 height 664
